Goal: Book appointment/travel/reservation

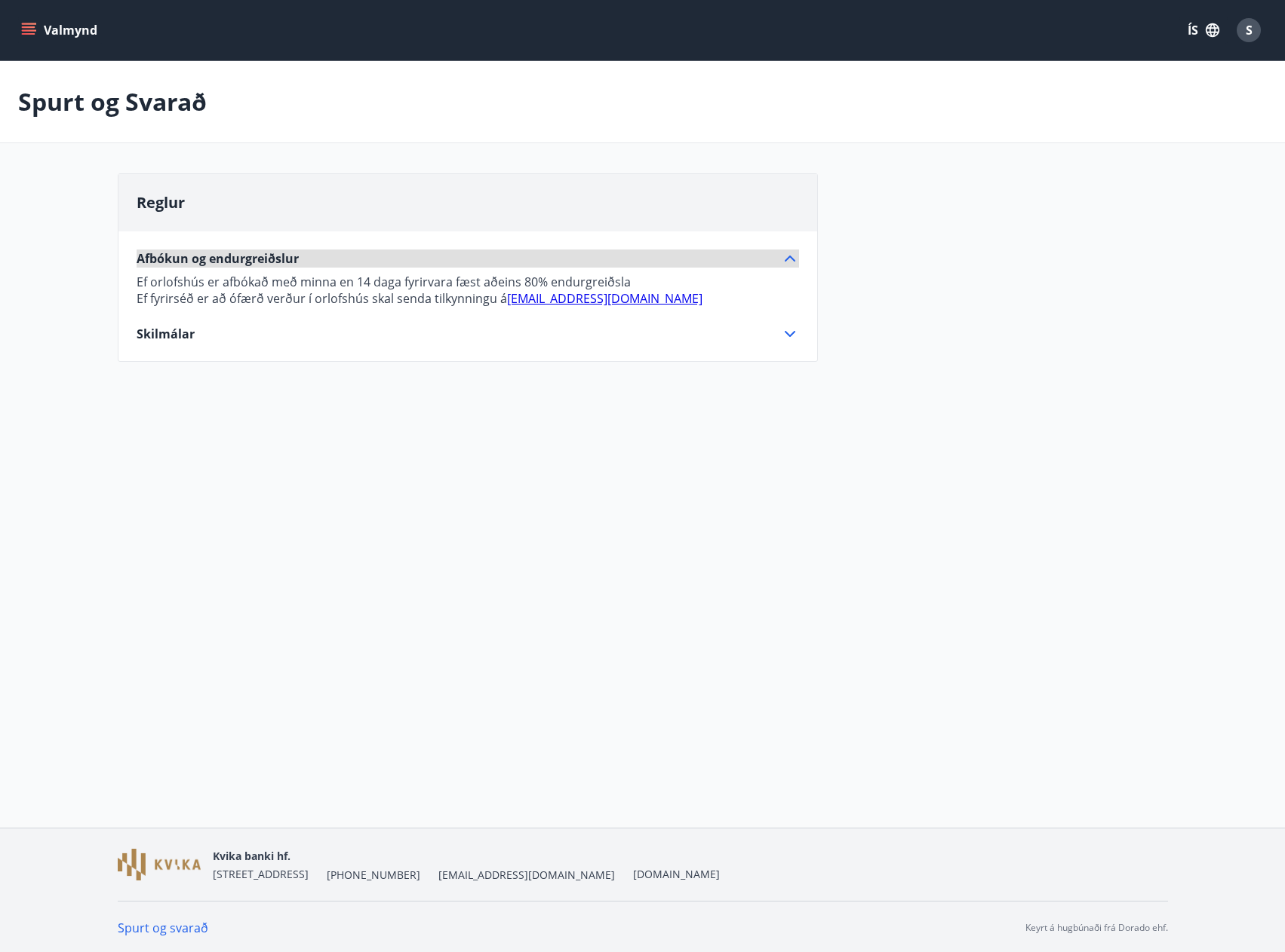
scroll to position [3, 0]
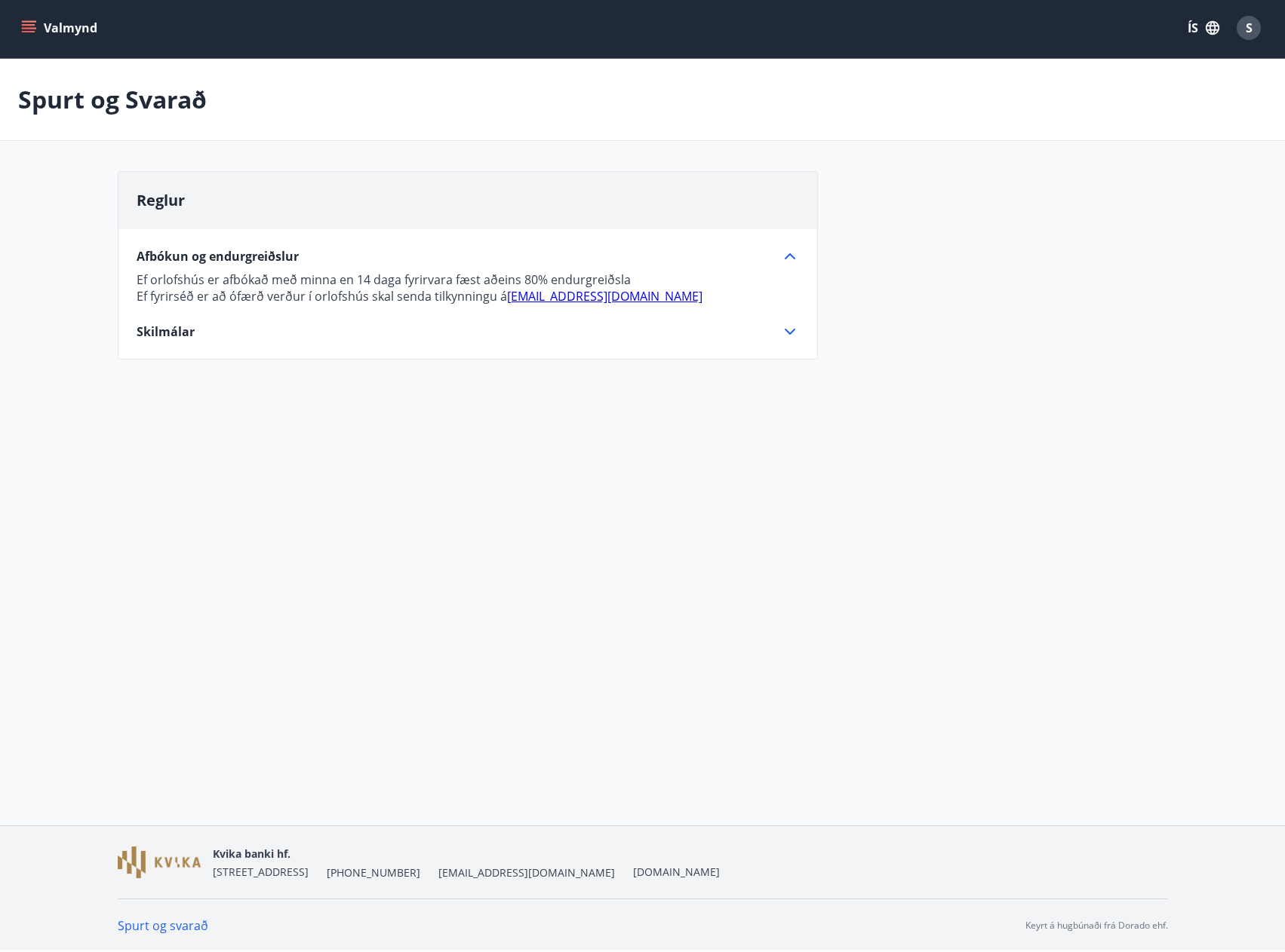
click at [39, 30] on button "Valmynd" at bounding box center [60, 28] width 85 height 27
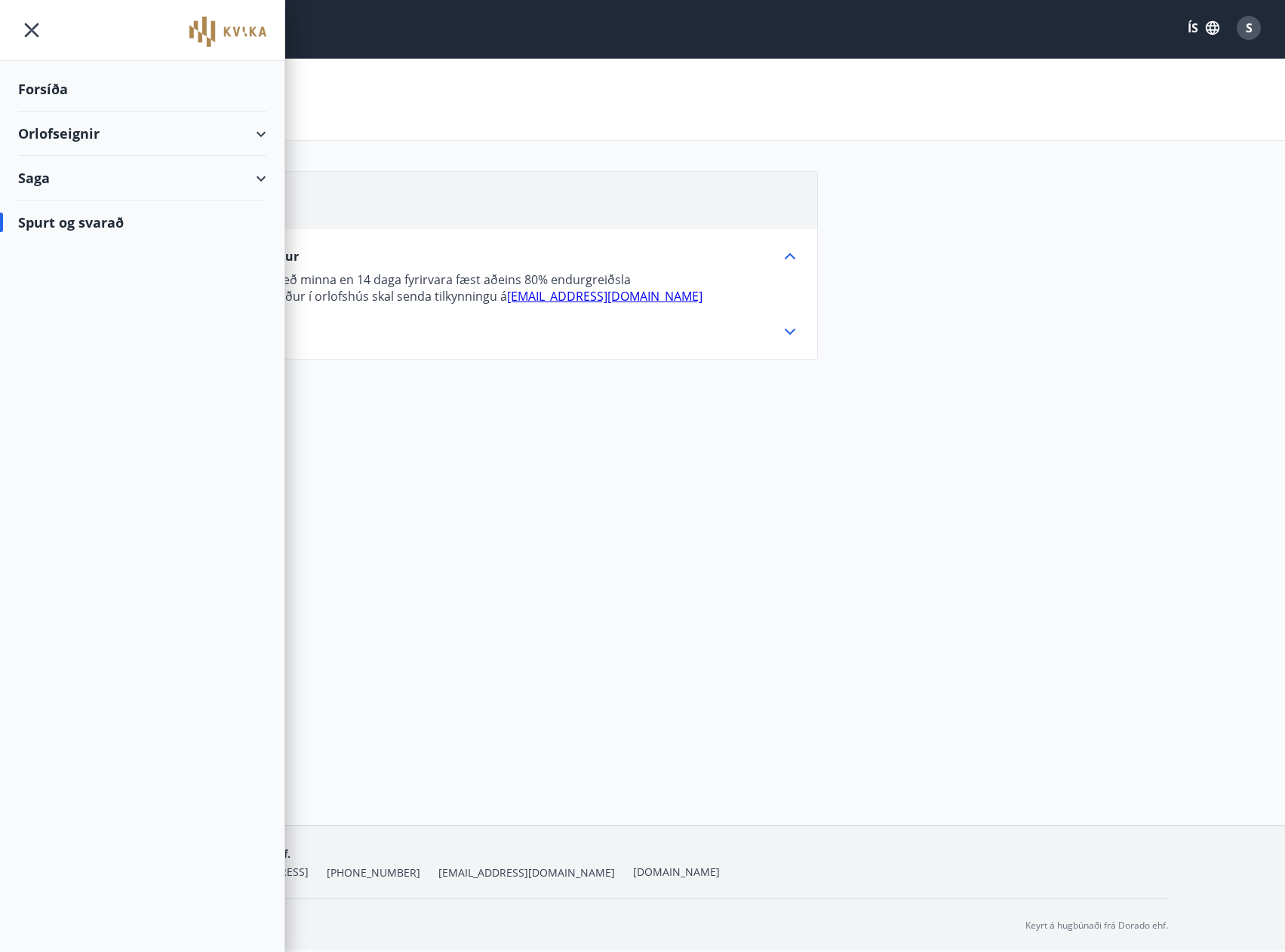
click at [262, 136] on div "Orlofseignir" at bounding box center [142, 133] width 248 height 44
click at [104, 170] on div "Framboð" at bounding box center [141, 172] width 224 height 31
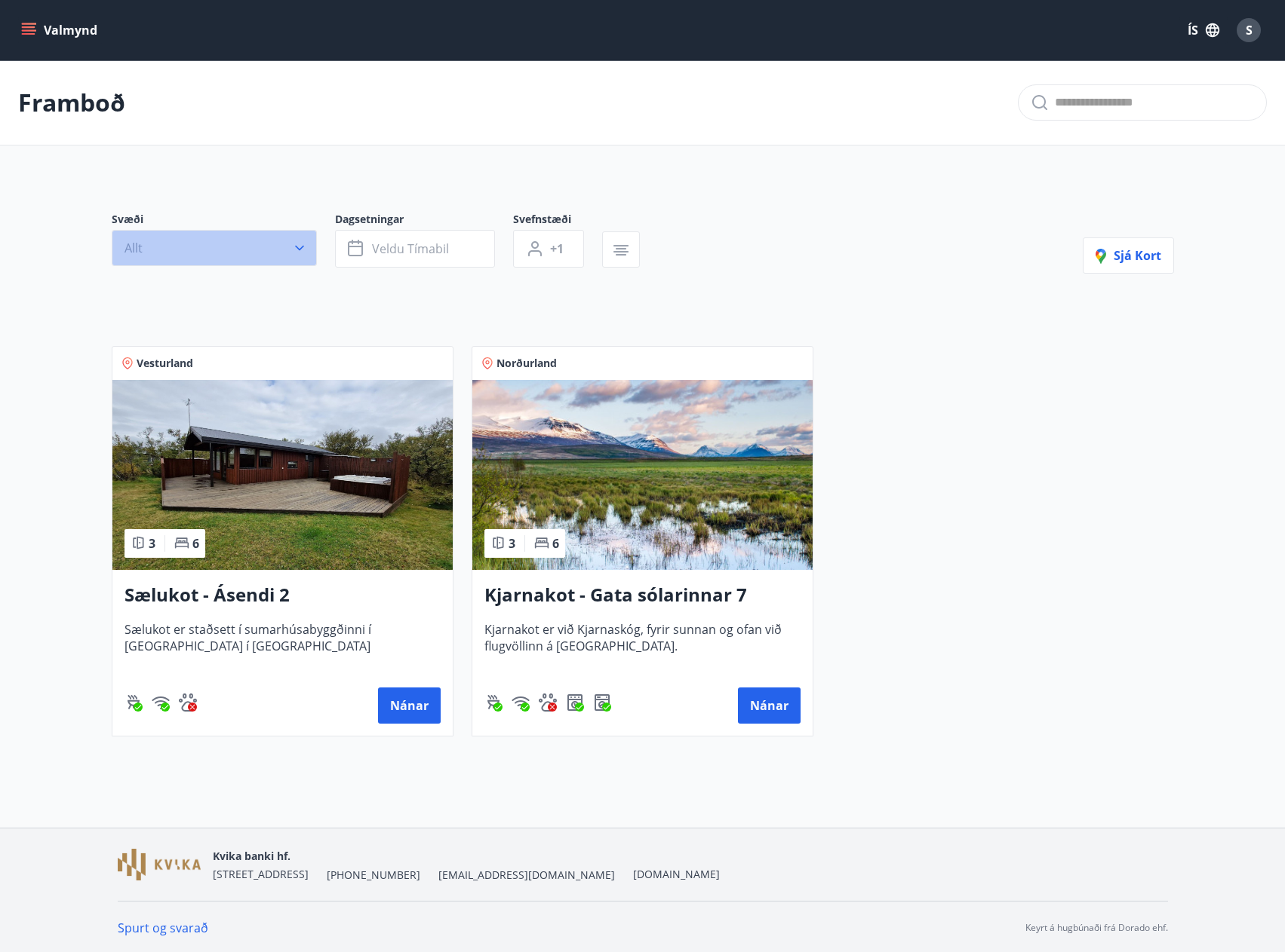
click at [292, 253] on icon "button" at bounding box center [299, 248] width 15 height 15
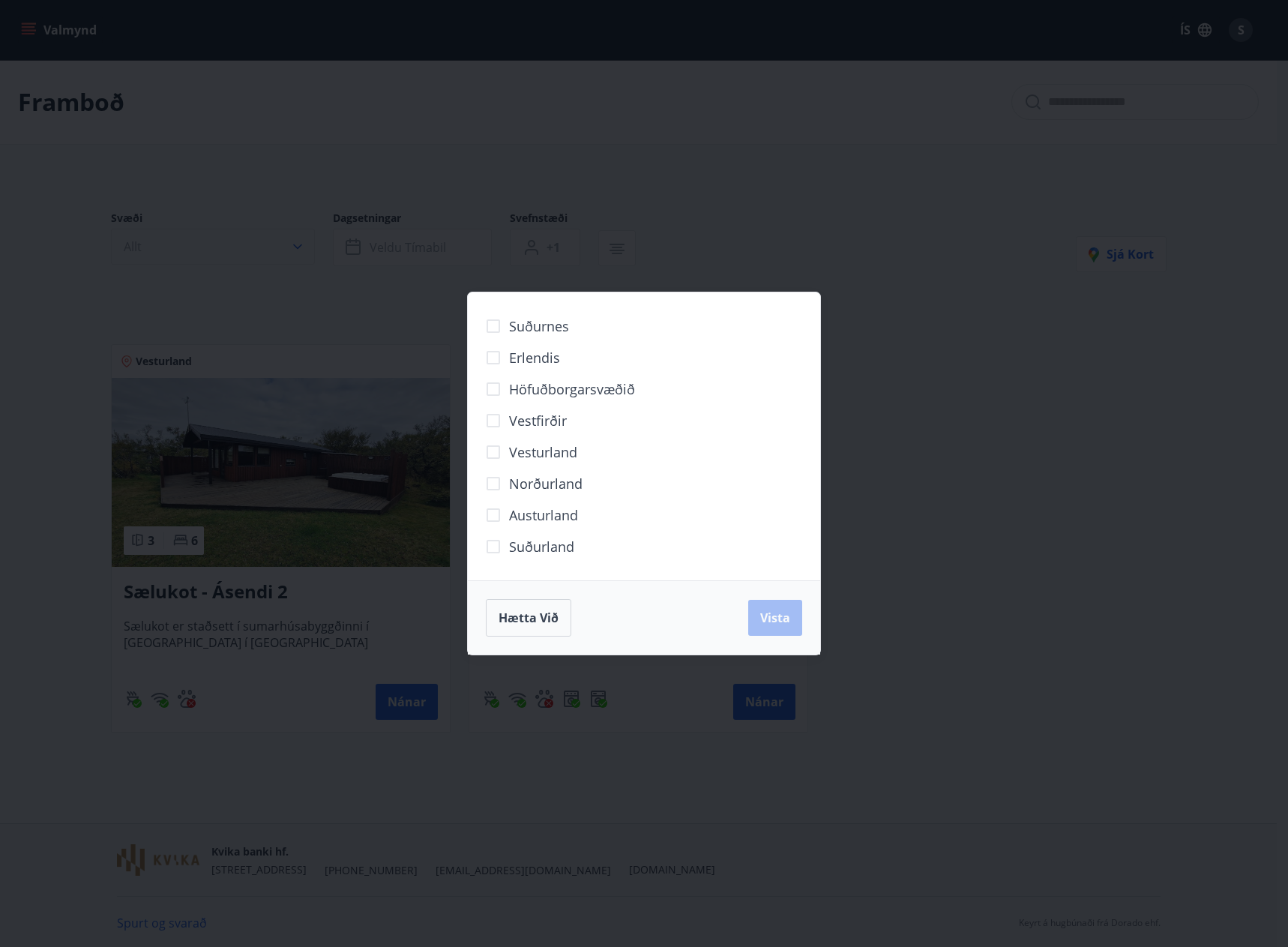
click at [290, 252] on div "Suðurnes Erlendis Höfuðborgarsvæðið [GEOGRAPHIC_DATA] [GEOGRAPHIC_DATA] [GEOGRA…" at bounding box center [644, 474] width 1288 height 947
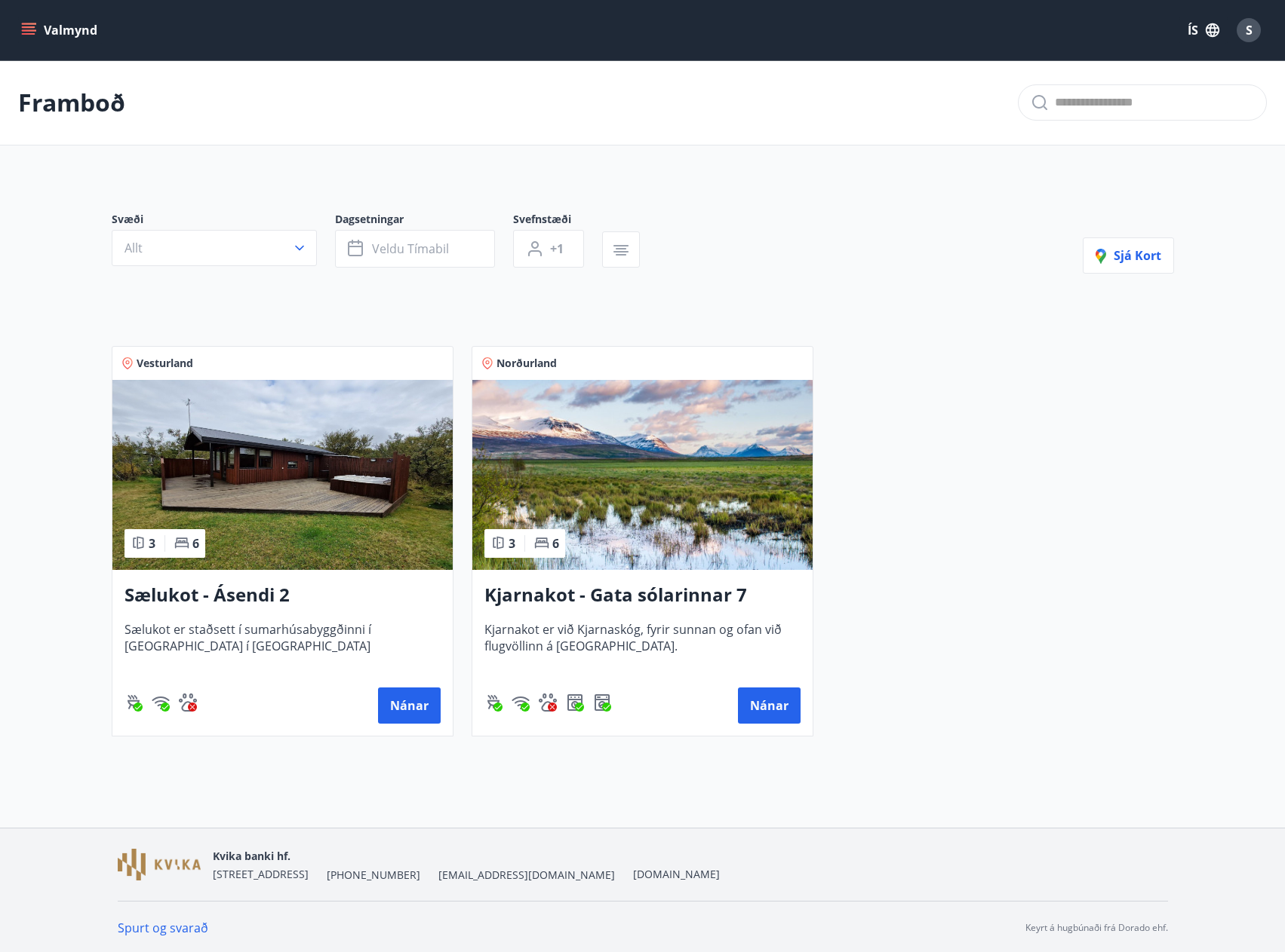
click at [52, 23] on button "Valmynd" at bounding box center [60, 31] width 85 height 27
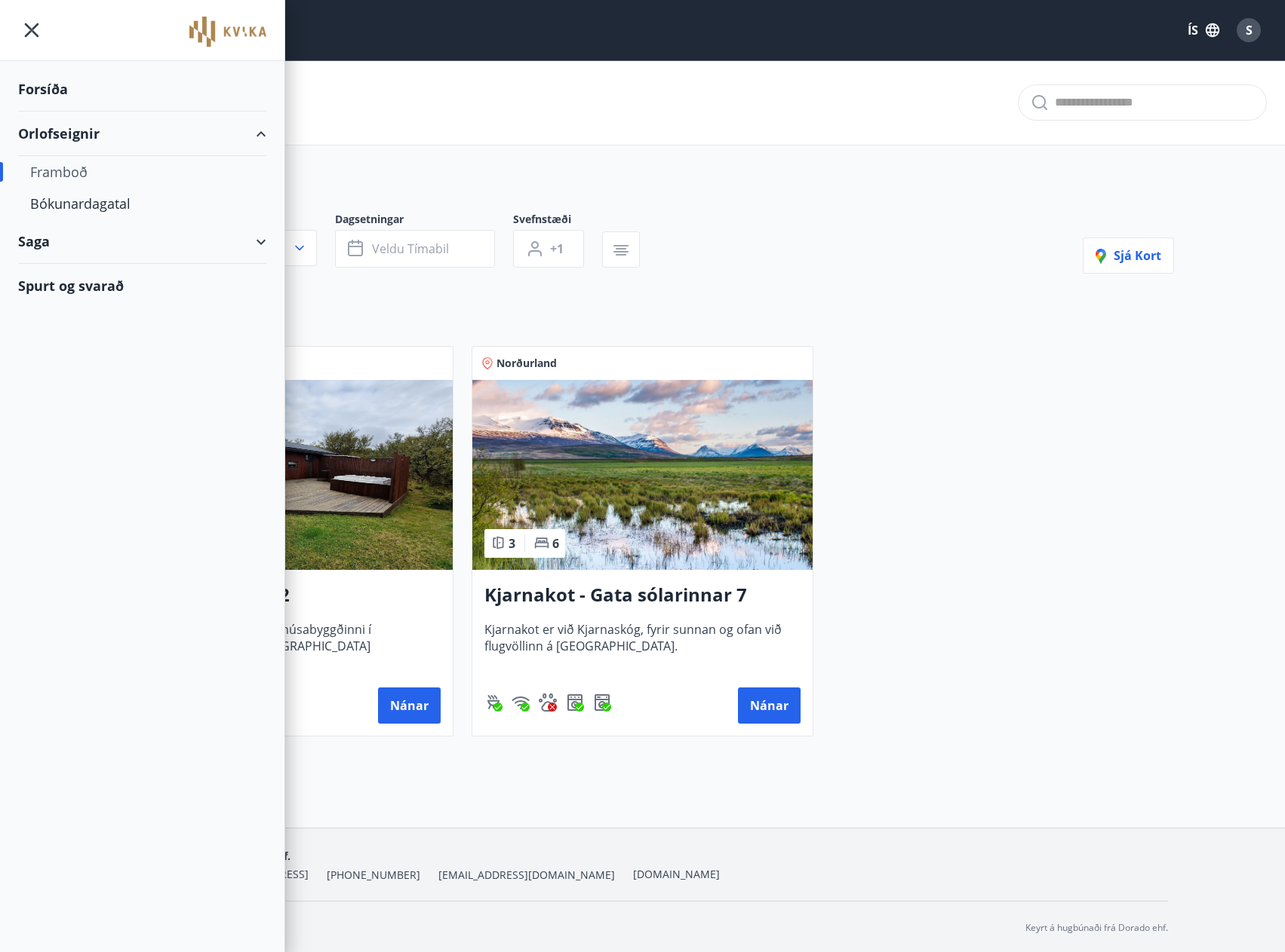
click at [259, 239] on div "Saga" at bounding box center [142, 241] width 248 height 44
click at [141, 275] on div "Bókanir" at bounding box center [141, 279] width 224 height 31
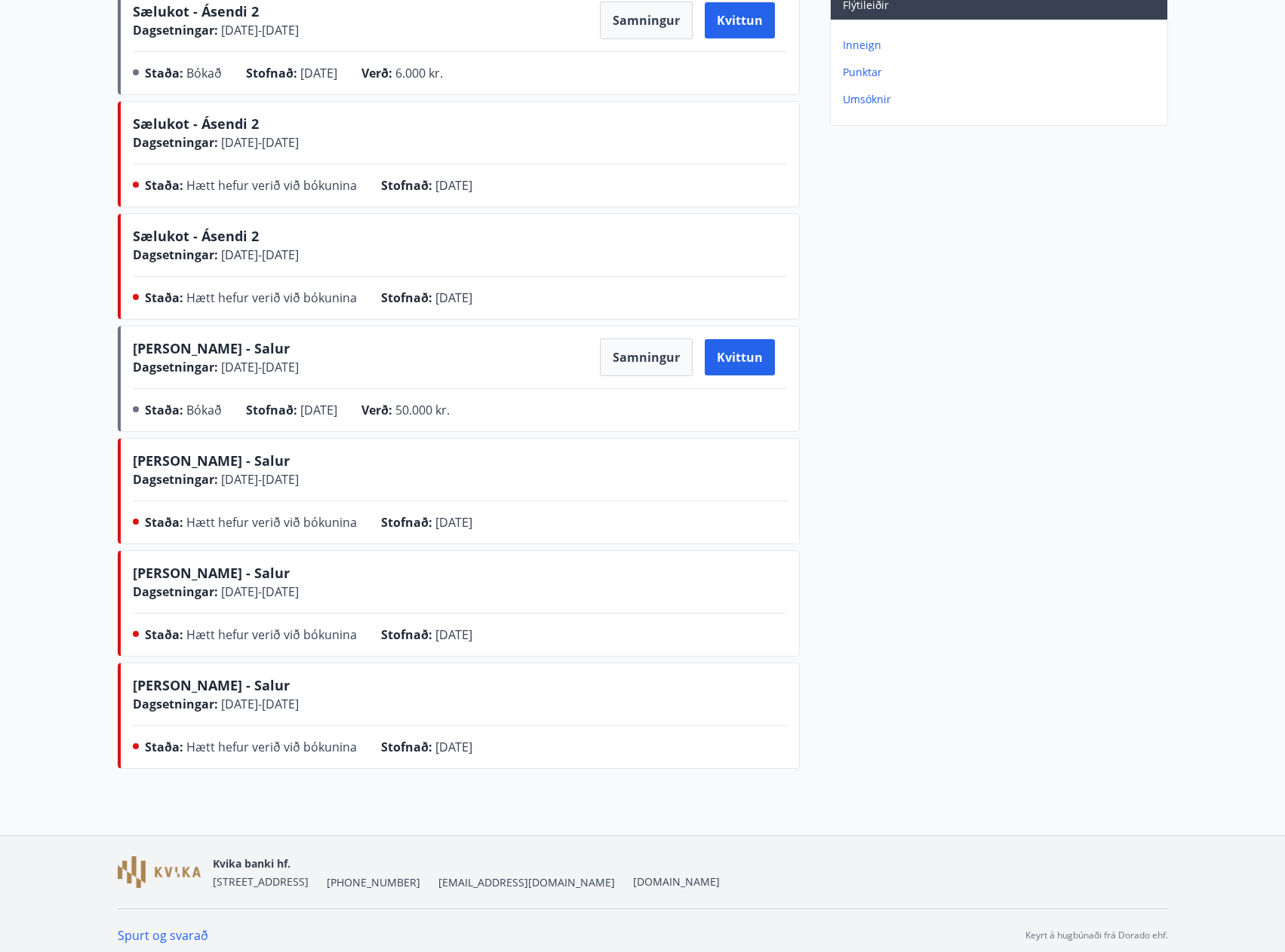
scroll to position [258, 0]
